Goal: Information Seeking & Learning: Learn about a topic

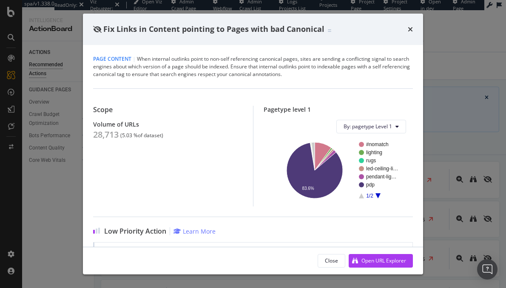
scroll to position [93, 0]
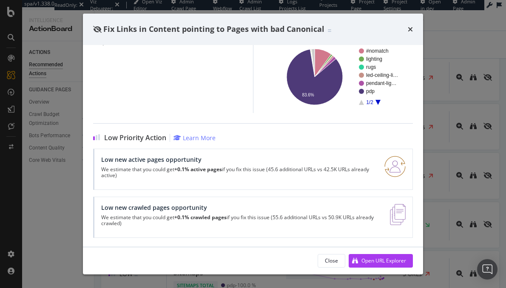
click at [42, 54] on div "Fix Links in Content pointing to Pages with bad Canonical Page Content | When i…" at bounding box center [253, 144] width 506 height 288
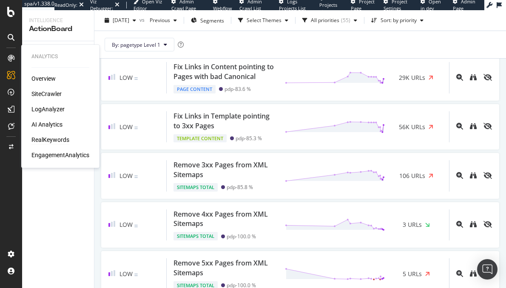
click at [54, 138] on div "RealKeywords" at bounding box center [50, 140] width 38 height 8
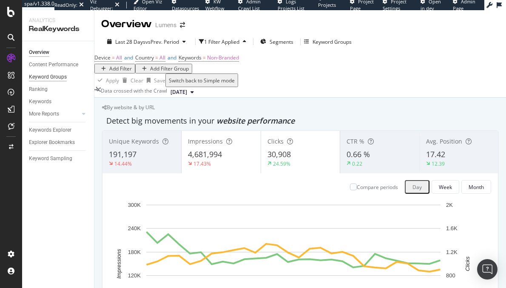
click at [45, 77] on div "Keyword Groups" at bounding box center [48, 77] width 38 height 9
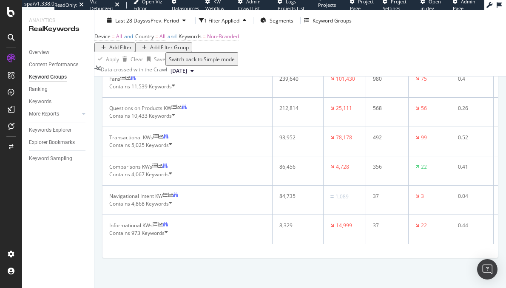
scroll to position [238, 0]
click at [137, 120] on span "Contains 10,433 Keywords" at bounding box center [140, 116] width 62 height 8
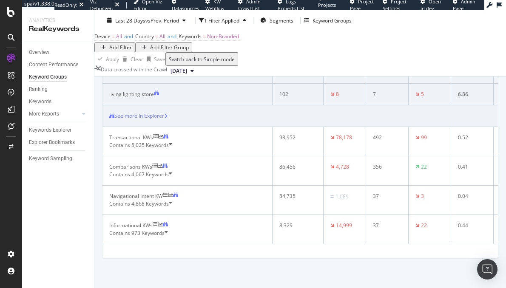
scroll to position [467, 0]
click at [148, 141] on div "Transactional KWs" at bounding box center [131, 138] width 44 height 8
click at [153, 149] on span "5,025 Keywords" at bounding box center [149, 144] width 37 height 7
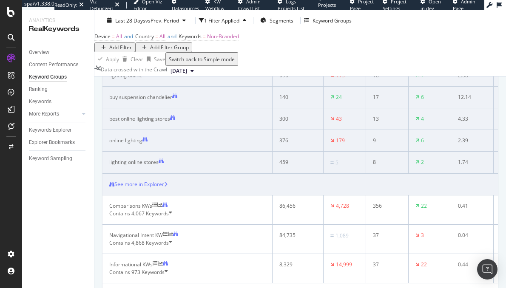
scroll to position [423, 0]
click at [158, 186] on div "See more in Explorer" at bounding box center [139, 183] width 50 height 8
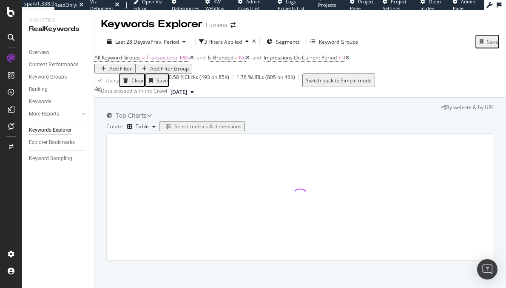
click at [249, 60] on icon at bounding box center [248, 57] width 4 height 5
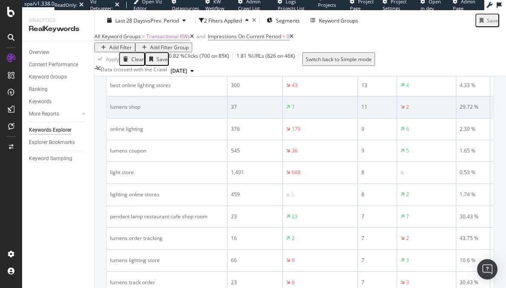
scroll to position [353, 0]
